Goal: Check status: Check status

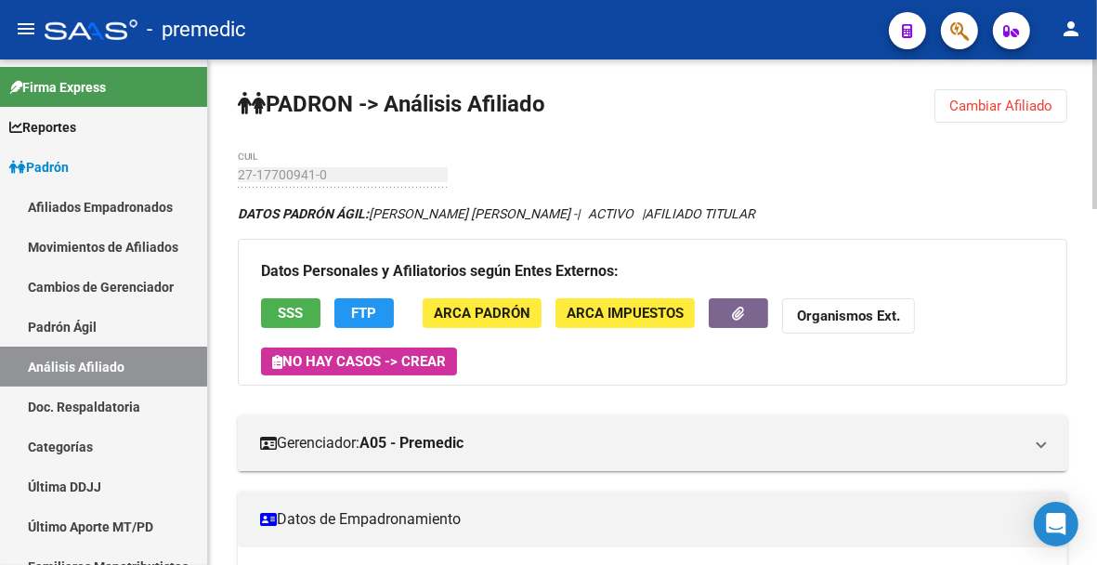
click at [1061, 96] on button "Cambiar Afiliado" at bounding box center [1001, 105] width 133 height 33
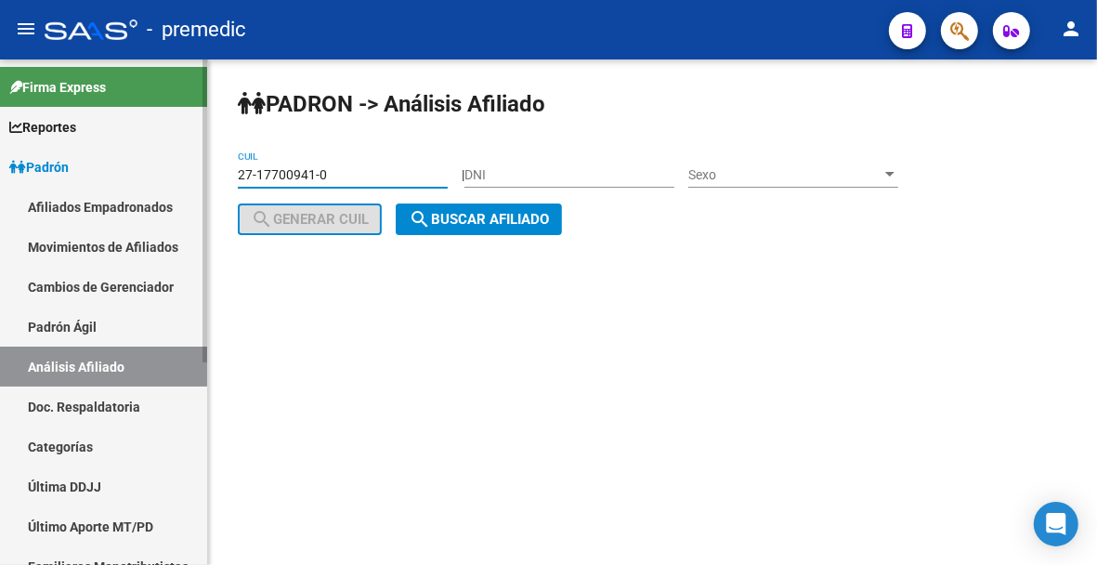
drag, startPoint x: 320, startPoint y: 170, endPoint x: 172, endPoint y: 142, distance: 151.2
click at [172, 142] on mat-sidenav-container "Firma Express Reportes Padrón Traspasos x O.S. Traspasos x Gerenciador Traspaso…" at bounding box center [548, 311] width 1097 height 505
paste input "0-33112863-6"
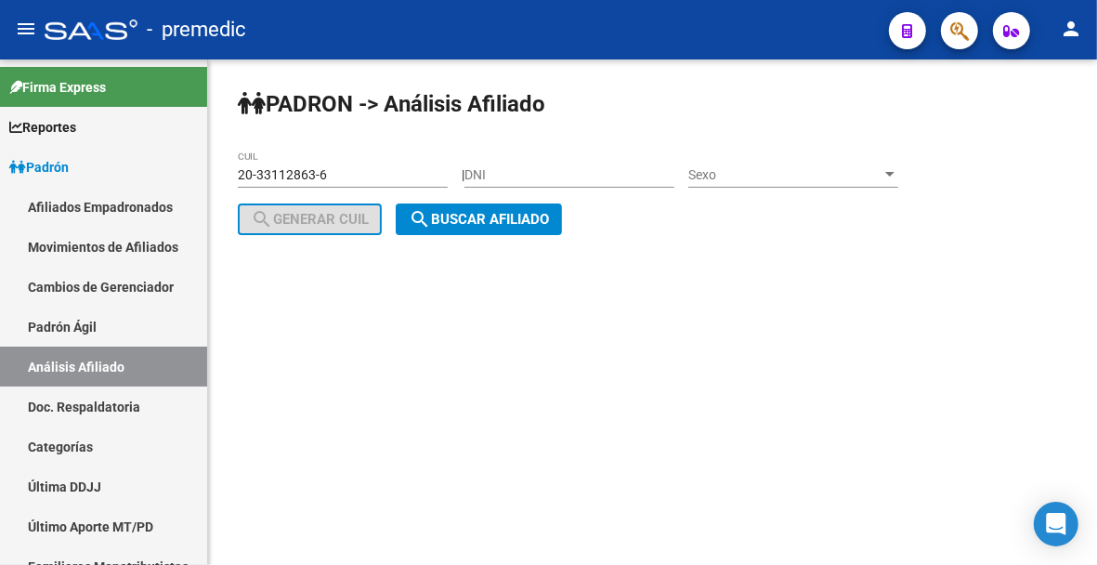
click at [489, 237] on div "PADRON -> Análisis Afiliado 20-33112863-6 CUIL | DNI Sexo Sexo search Generar C…" at bounding box center [652, 176] width 889 height 235
click at [489, 229] on button "search Buscar afiliado" at bounding box center [479, 219] width 166 height 32
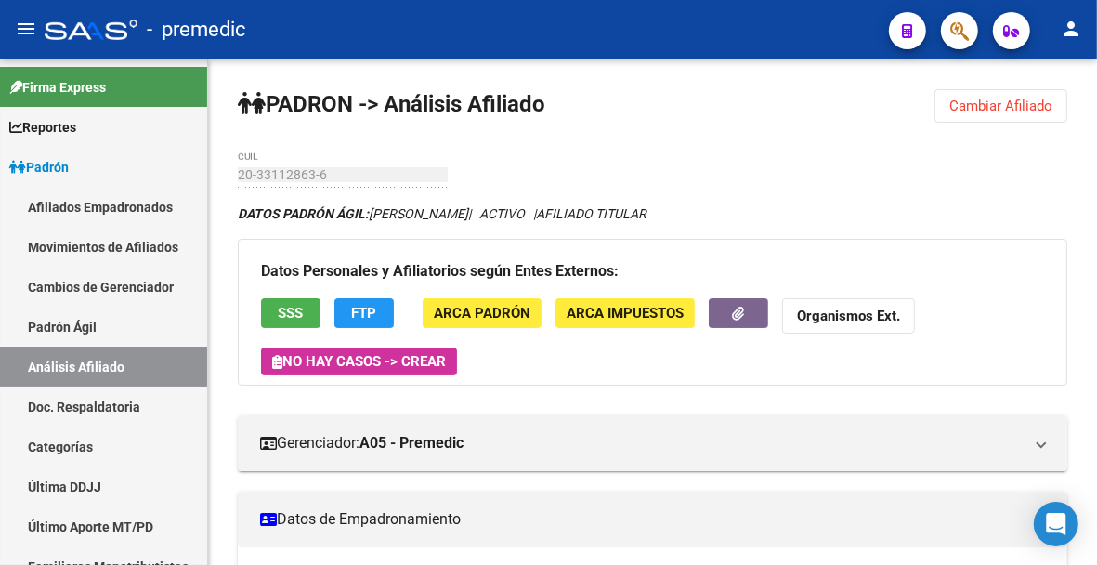
click at [991, 109] on span "Cambiar Afiliado" at bounding box center [1000, 106] width 103 height 17
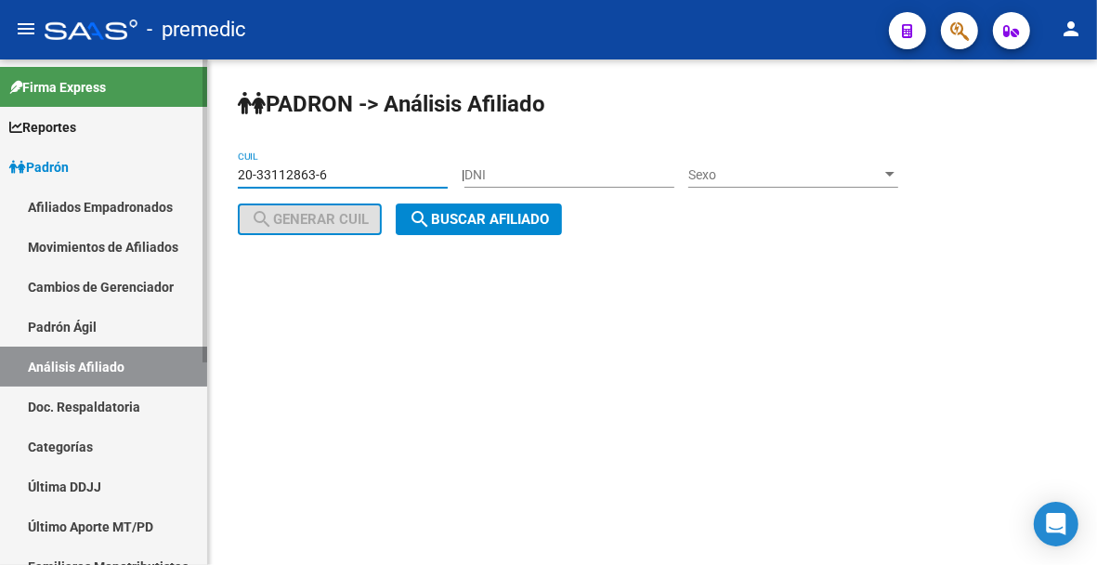
drag, startPoint x: 373, startPoint y: 169, endPoint x: 196, endPoint y: 165, distance: 176.5
click at [196, 165] on mat-sidenav-container "Firma Express Reportes Padrón Traspasos x O.S. Traspasos x Gerenciador Traspaso…" at bounding box center [548, 311] width 1097 height 505
paste input "5945104-1"
click at [490, 232] on button "search Buscar afiliado" at bounding box center [479, 219] width 166 height 32
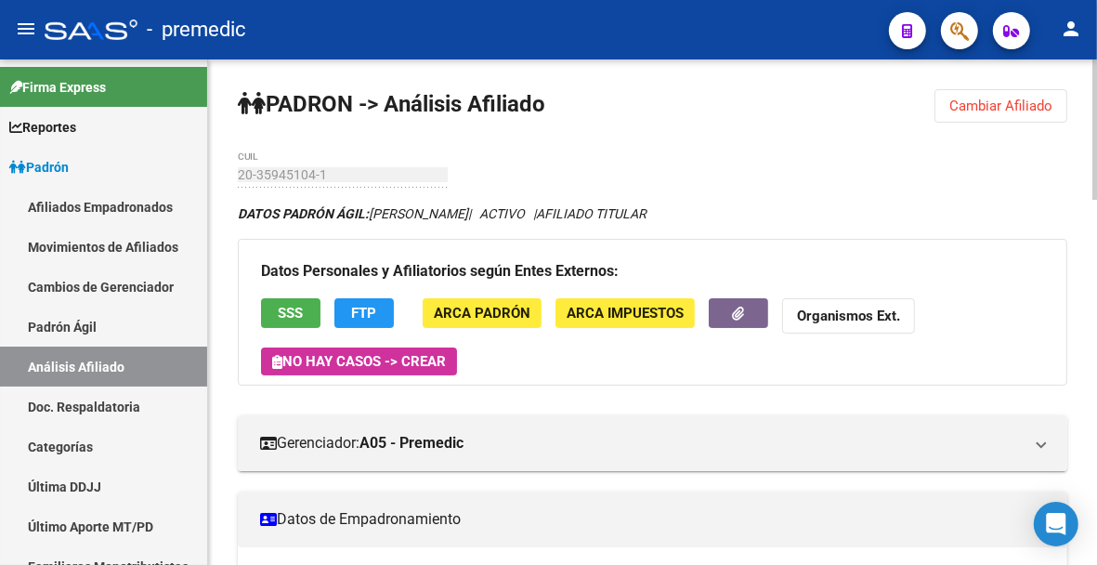
click at [1005, 105] on span "Cambiar Afiliado" at bounding box center [1000, 106] width 103 height 17
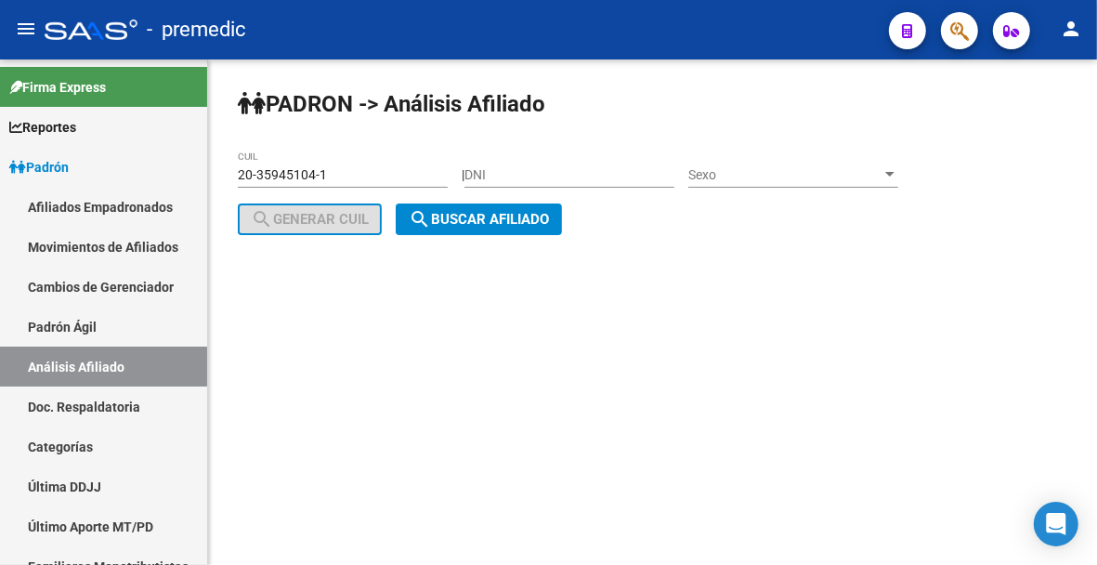
drag, startPoint x: 354, startPoint y: 183, endPoint x: 246, endPoint y: 165, distance: 109.2
click at [246, 165] on div "20-35945104-1 CUIL" at bounding box center [343, 168] width 210 height 37
click at [355, 179] on input "20-35945104-1" at bounding box center [343, 175] width 210 height 16
drag, startPoint x: 345, startPoint y: 172, endPoint x: 251, endPoint y: 172, distance: 93.8
click at [251, 172] on input "20-35945104-1" at bounding box center [343, 175] width 210 height 16
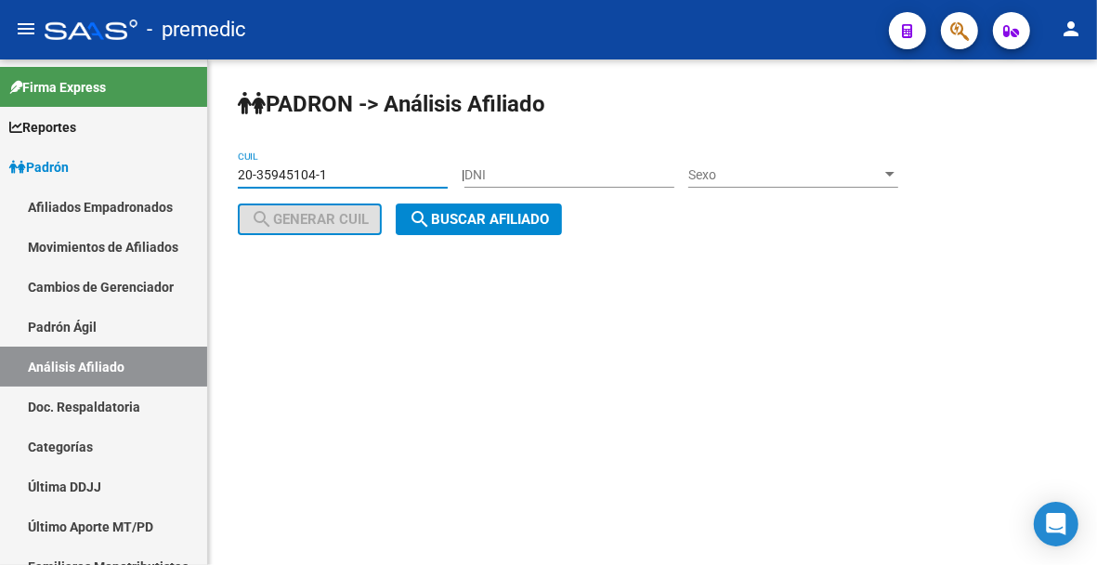
click at [373, 177] on input "20-35945104-1" at bounding box center [343, 175] width 210 height 16
drag, startPoint x: 350, startPoint y: 170, endPoint x: 211, endPoint y: 168, distance: 139.4
click at [211, 168] on div "PADRON -> Análisis Afiliado 20-35945104-1 CUIL | DNI Sexo Sexo search Generar C…" at bounding box center [652, 176] width 889 height 235
paste input "7-37252563-6"
click at [457, 223] on span "search Buscar afiliado" at bounding box center [479, 219] width 140 height 17
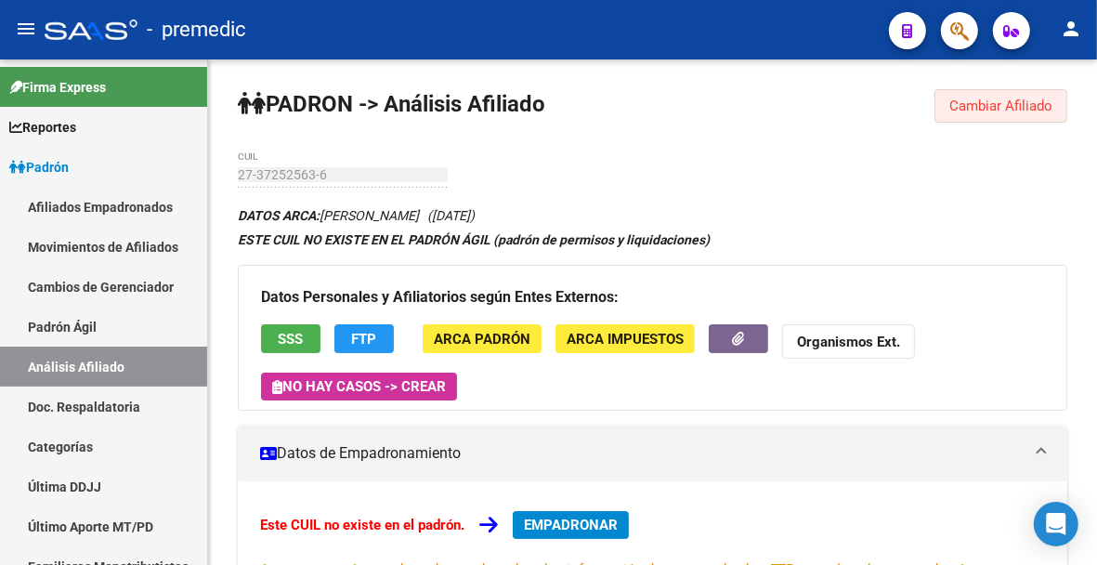
click at [980, 108] on span "Cambiar Afiliado" at bounding box center [1000, 106] width 103 height 17
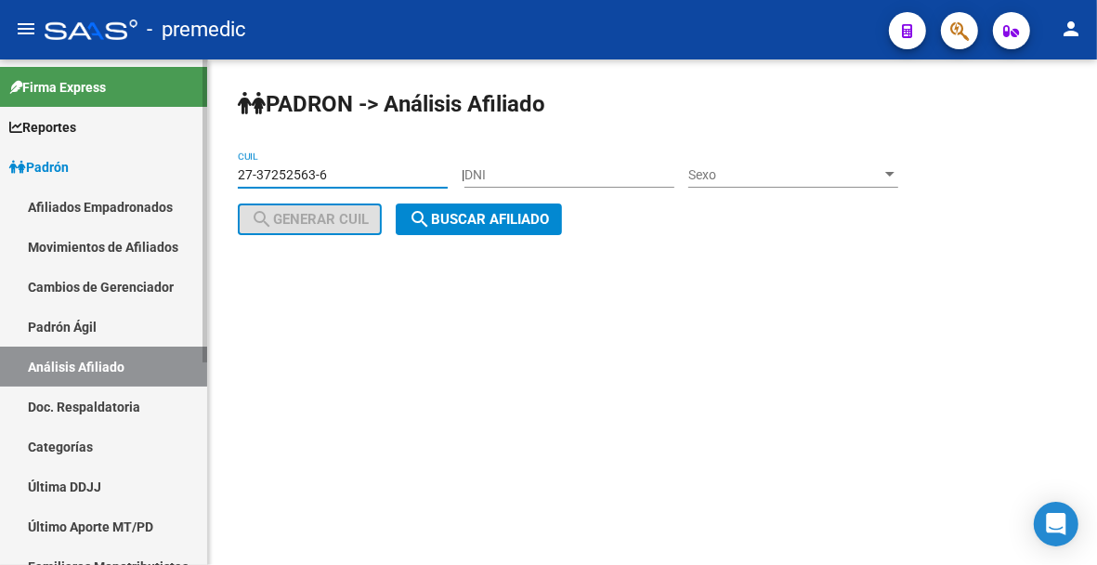
drag, startPoint x: 351, startPoint y: 168, endPoint x: 165, endPoint y: 155, distance: 186.2
click at [136, 150] on mat-sidenav-container "Firma Express Reportes Padrón Traspasos x O.S. Traspasos x Gerenciador Traspaso…" at bounding box center [548, 311] width 1097 height 505
paste input "0-37827937-3"
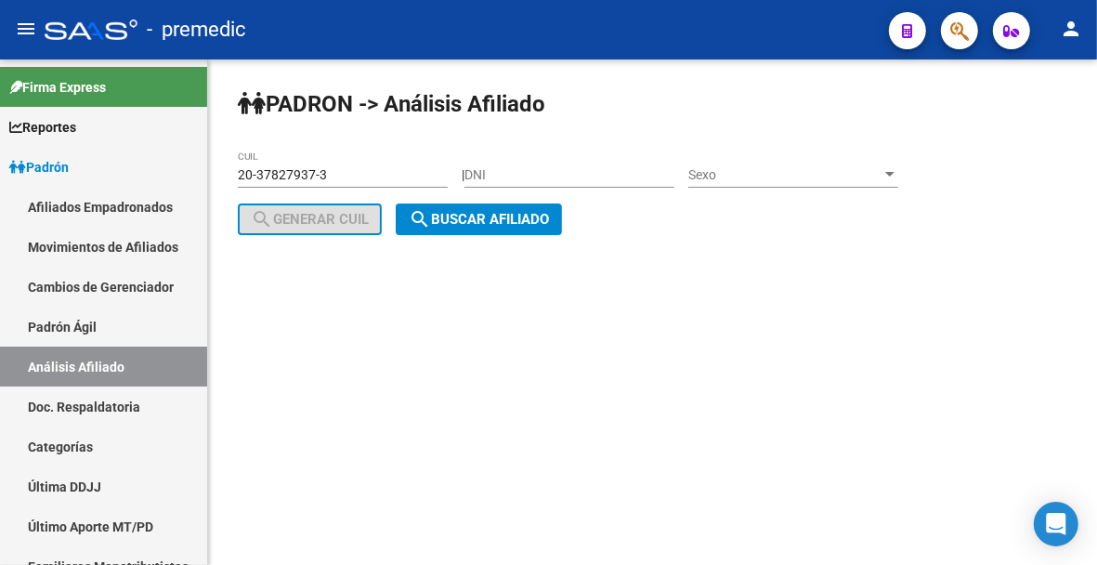
click at [534, 239] on div "PADRON -> Análisis Afiliado 20-37827937-3 CUIL | DNI Sexo Sexo search Generar C…" at bounding box center [652, 176] width 889 height 235
click at [512, 218] on span "search Buscar afiliado" at bounding box center [479, 219] width 140 height 17
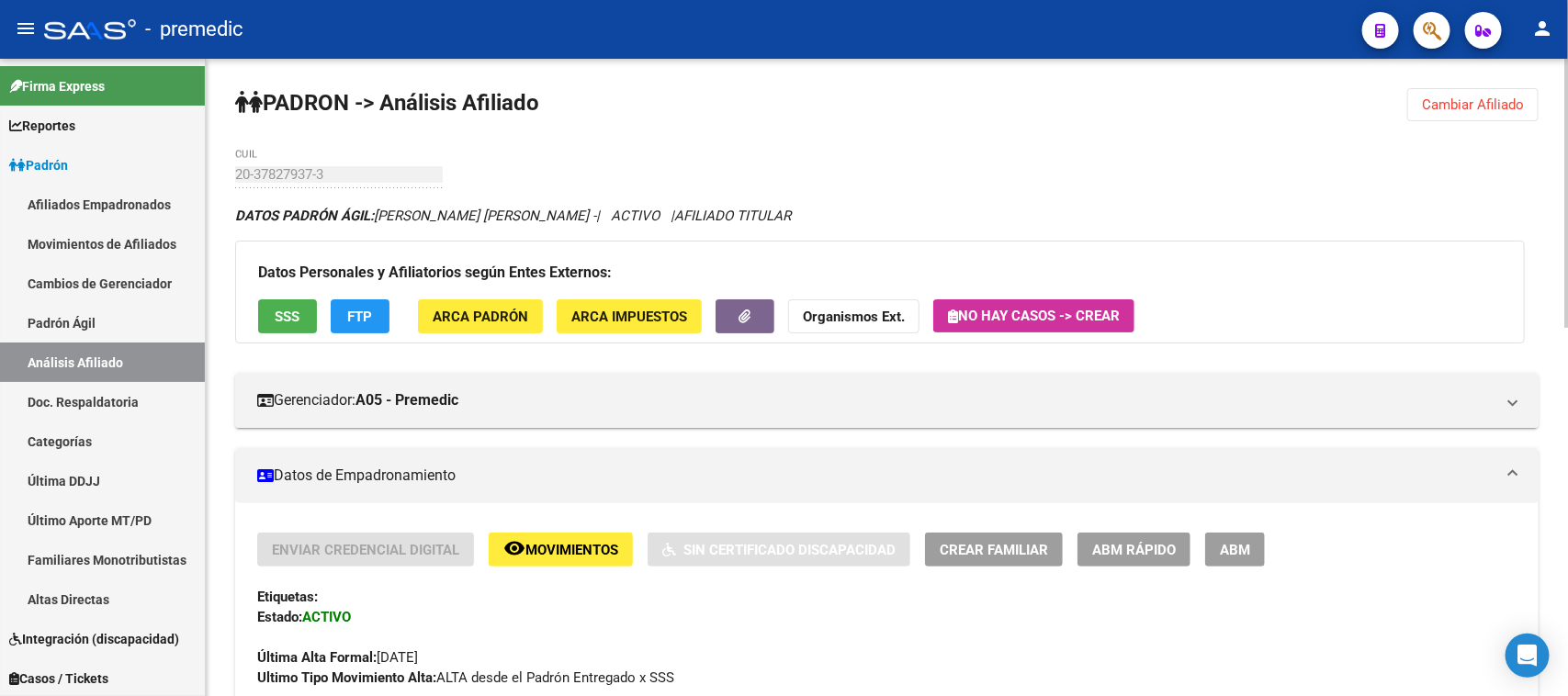
click at [1084, 104] on span "Cambiar Afiliado" at bounding box center [1472, 105] width 102 height 17
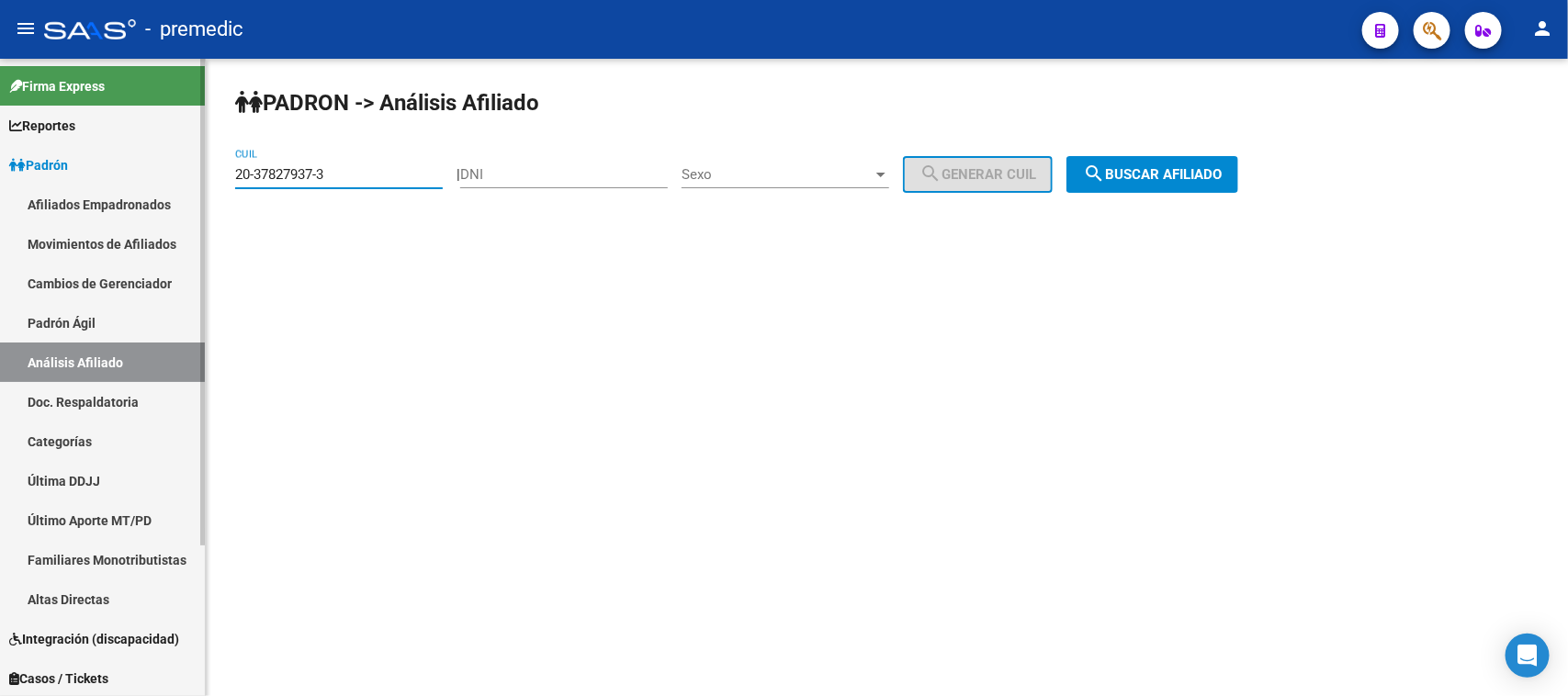
drag, startPoint x: 347, startPoint y: 179, endPoint x: 151, endPoint y: 156, distance: 197.3
click at [143, 156] on mat-sidenav-container "Firma Express Reportes Padrón Traspasos x O.S. Traspasos x Gerenciador Traspaso…" at bounding box center [784, 377] width 1568 height 638
paste input "7-23767873-2"
type input "27-23767873-2"
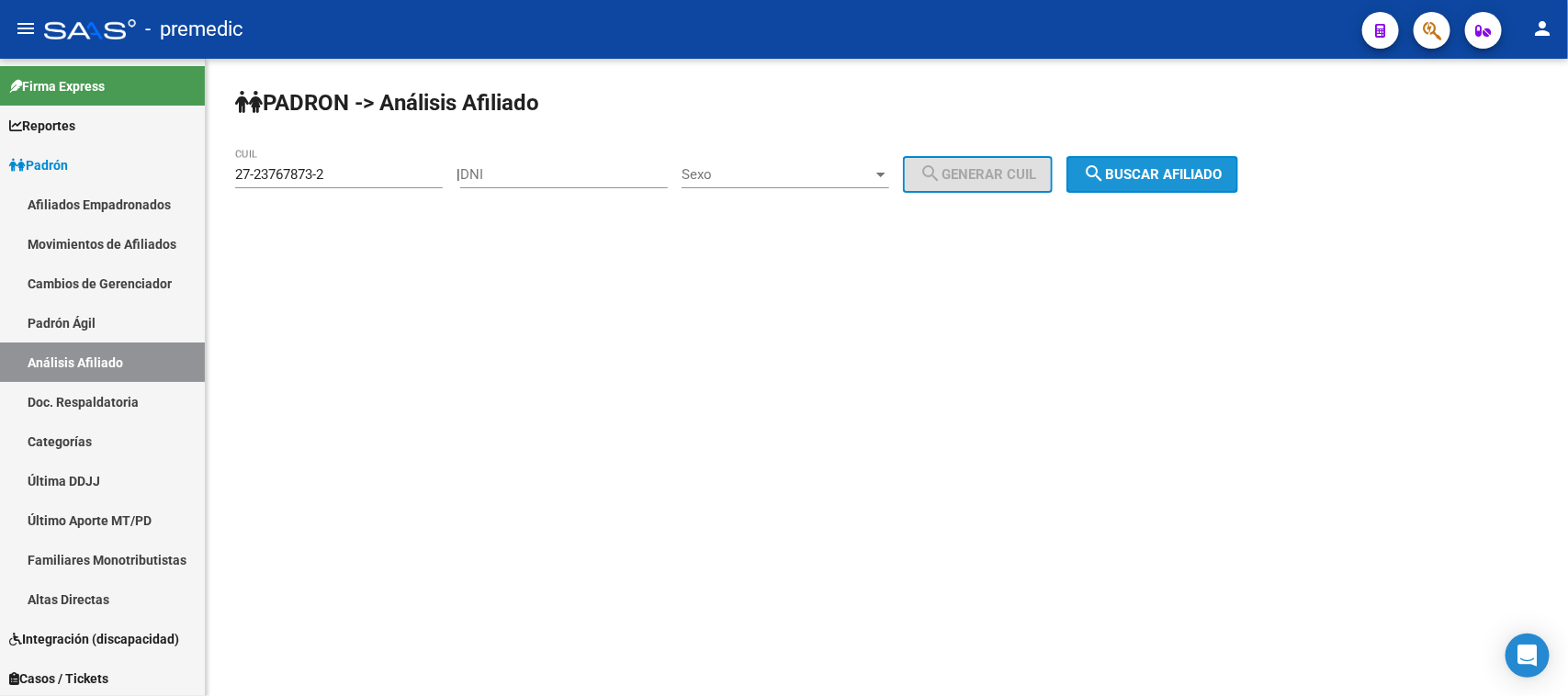
click at [1084, 158] on button "search Buscar afiliado" at bounding box center [1153, 174] width 172 height 37
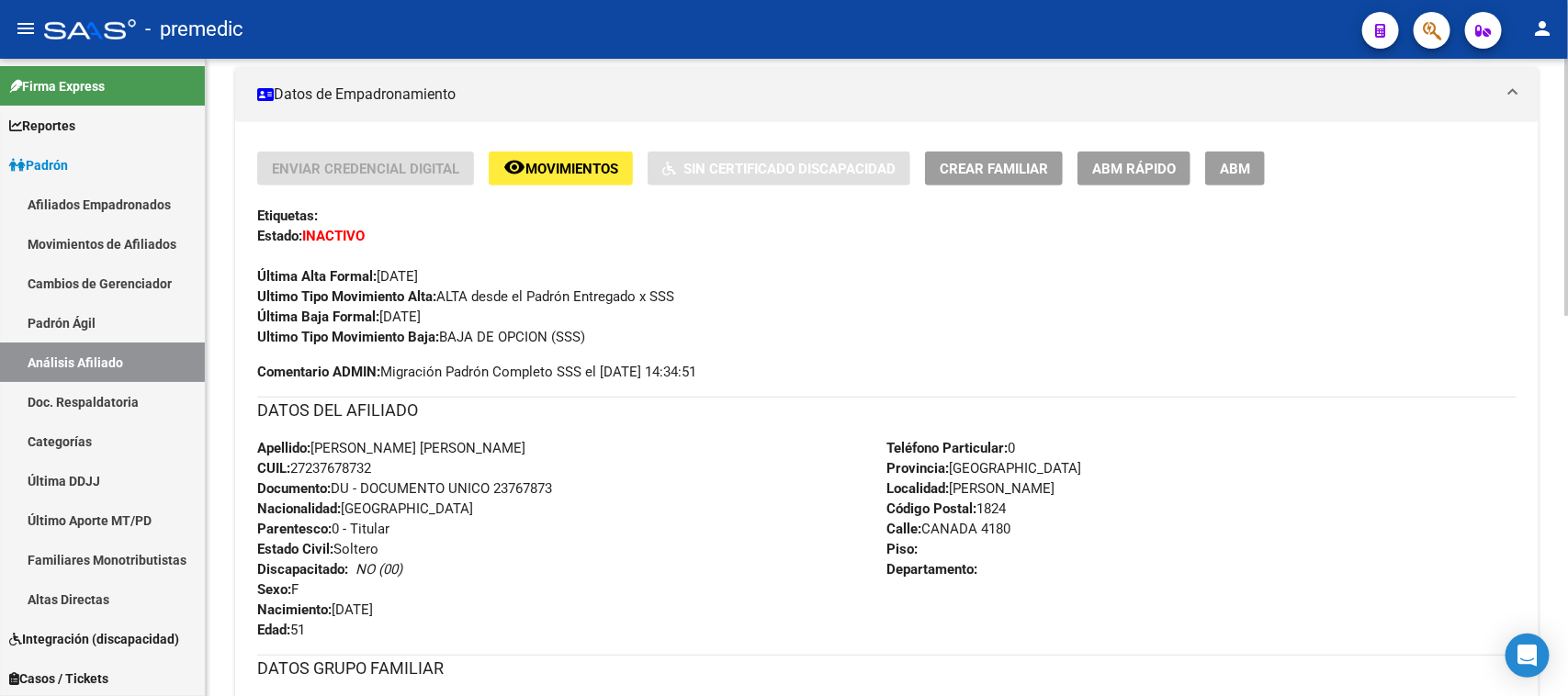
scroll to position [496, 0]
